Goal: Transaction & Acquisition: Book appointment/travel/reservation

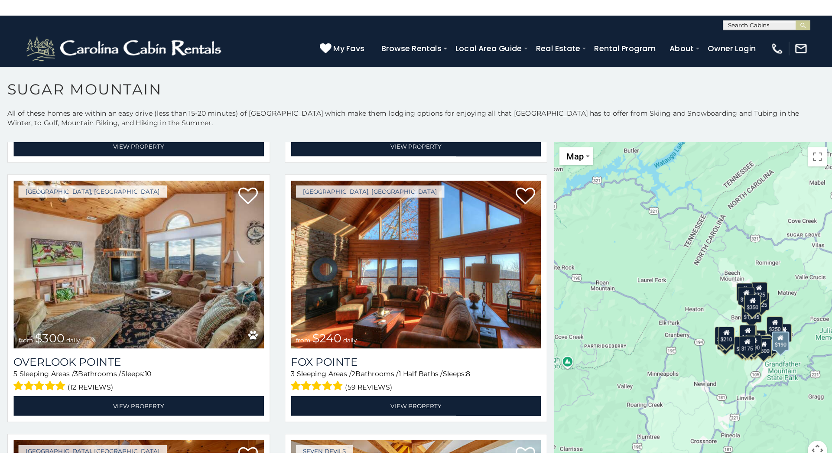
scroll to position [3076, 0]
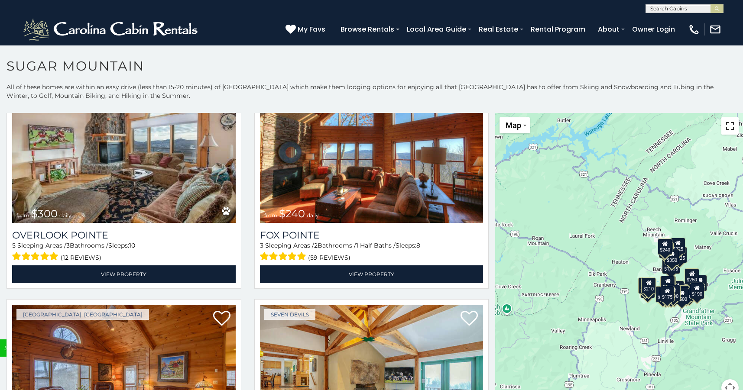
click at [726, 123] on button "Toggle fullscreen view" at bounding box center [729, 125] width 17 height 17
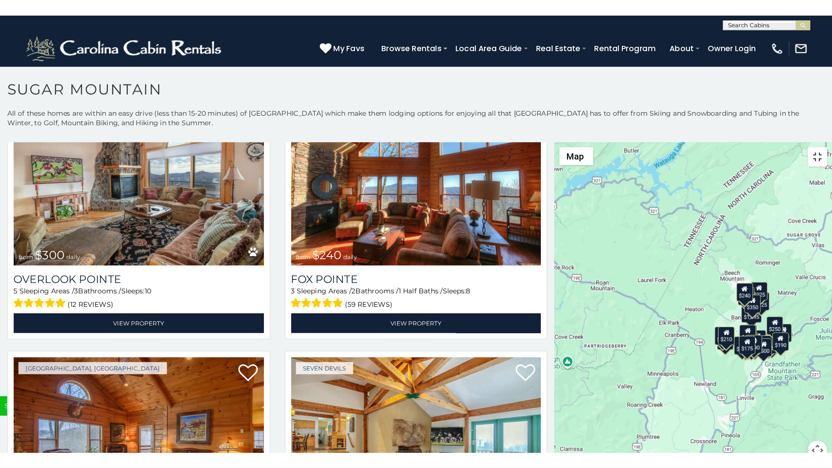
scroll to position [3347, 0]
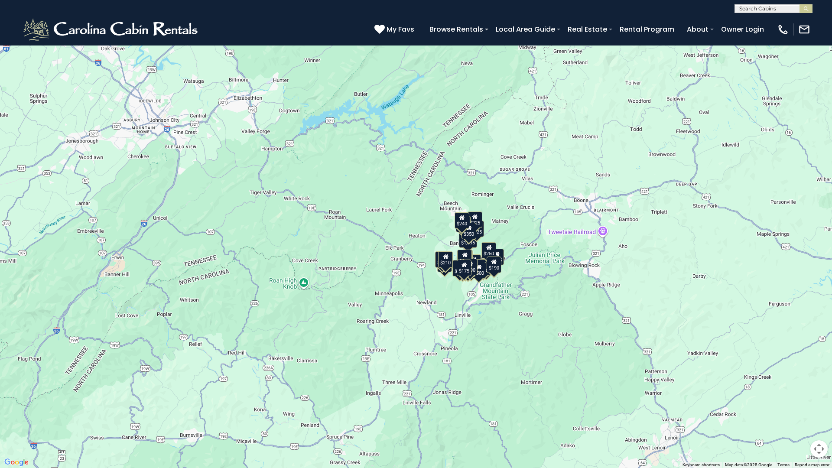
click at [468, 247] on div "$1,095" at bounding box center [468, 239] width 18 height 16
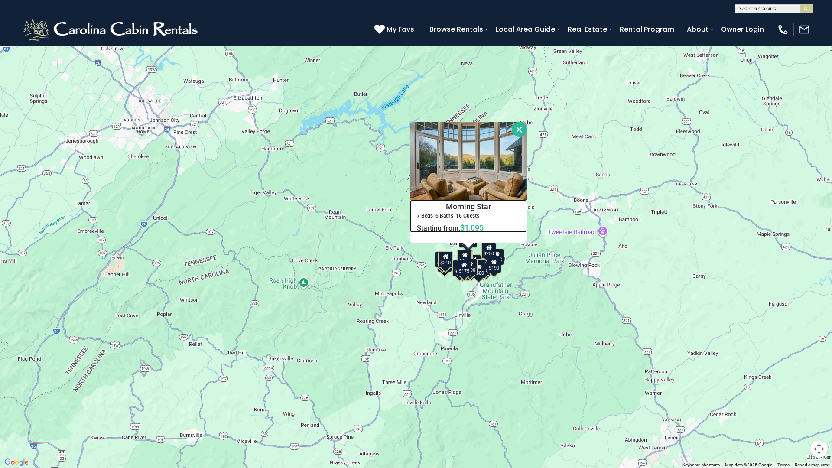
click at [467, 200] on div "Morning Star 7 Beds | 6 Baths | 16 Guests Distance from your point: %dist% %dis…" at bounding box center [468, 216] width 117 height 33
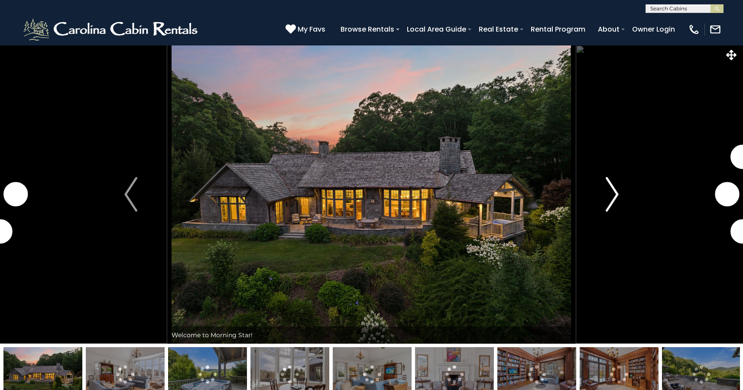
click at [606, 191] on img "Next" at bounding box center [612, 194] width 13 height 35
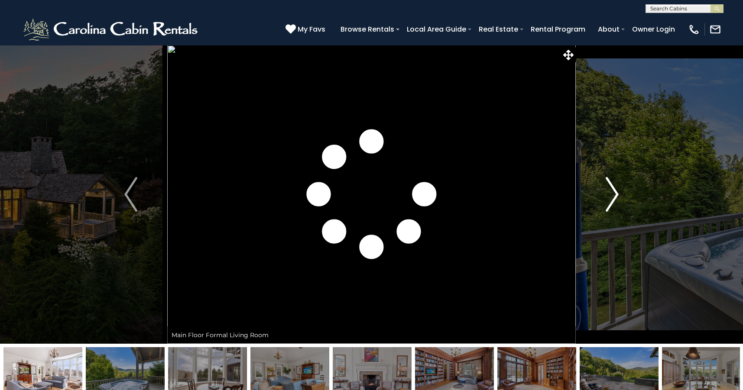
click at [606, 191] on img "Next" at bounding box center [612, 194] width 13 height 35
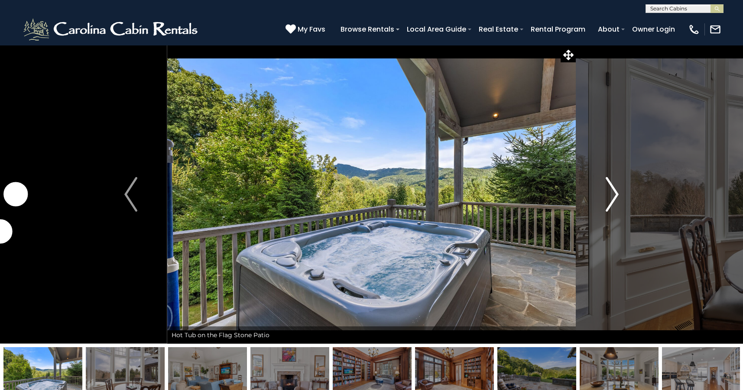
click at [606, 191] on img "Next" at bounding box center [612, 194] width 13 height 35
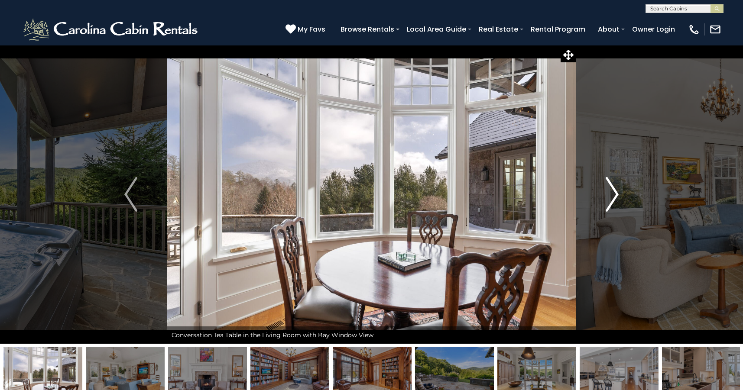
click at [606, 191] on img "Next" at bounding box center [612, 194] width 13 height 35
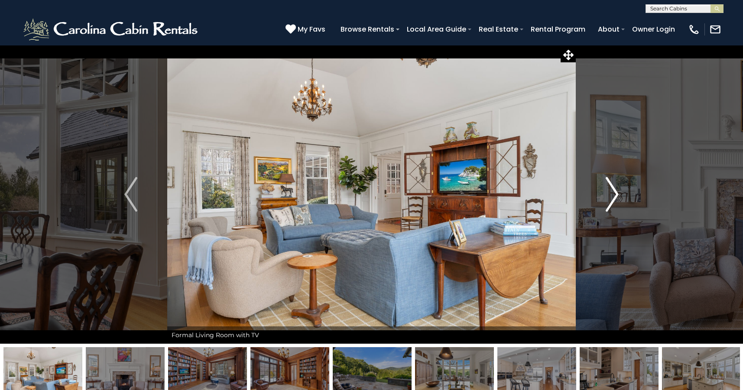
click at [606, 191] on img "Next" at bounding box center [612, 194] width 13 height 35
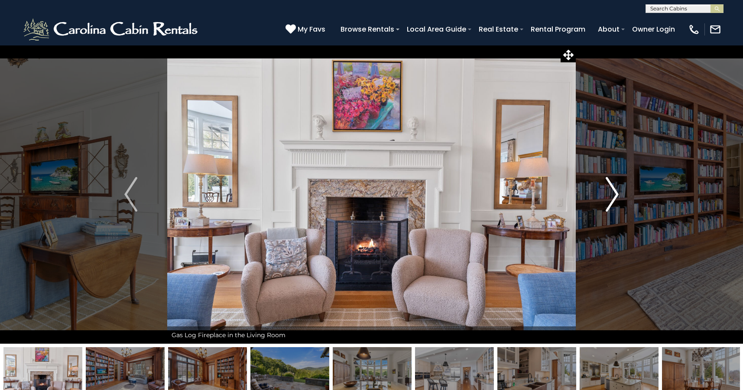
click at [606, 191] on img "Next" at bounding box center [612, 194] width 13 height 35
